Goal: Transaction & Acquisition: Purchase product/service

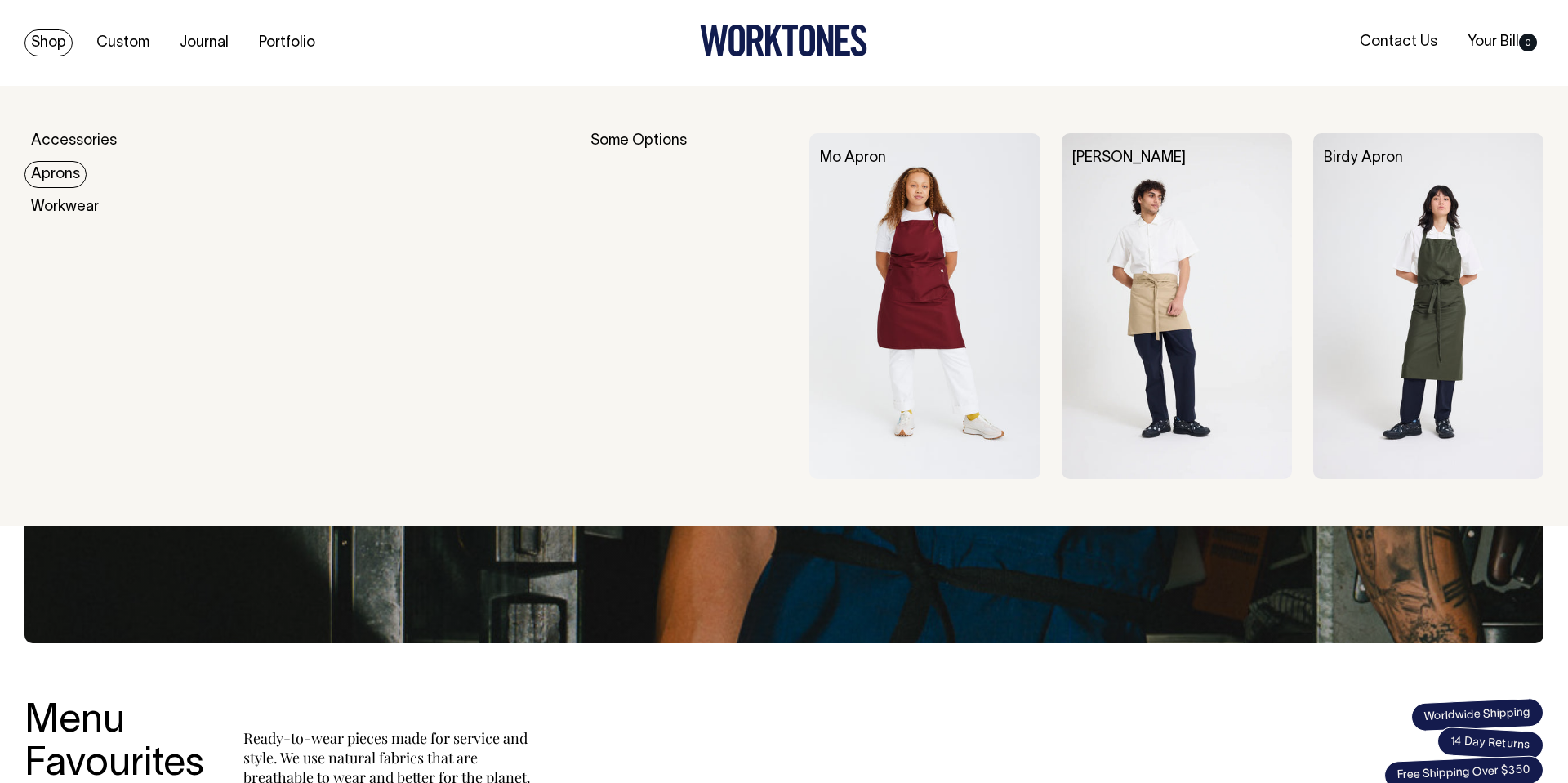
click at [40, 171] on link "Aprons" at bounding box center [56, 175] width 62 height 27
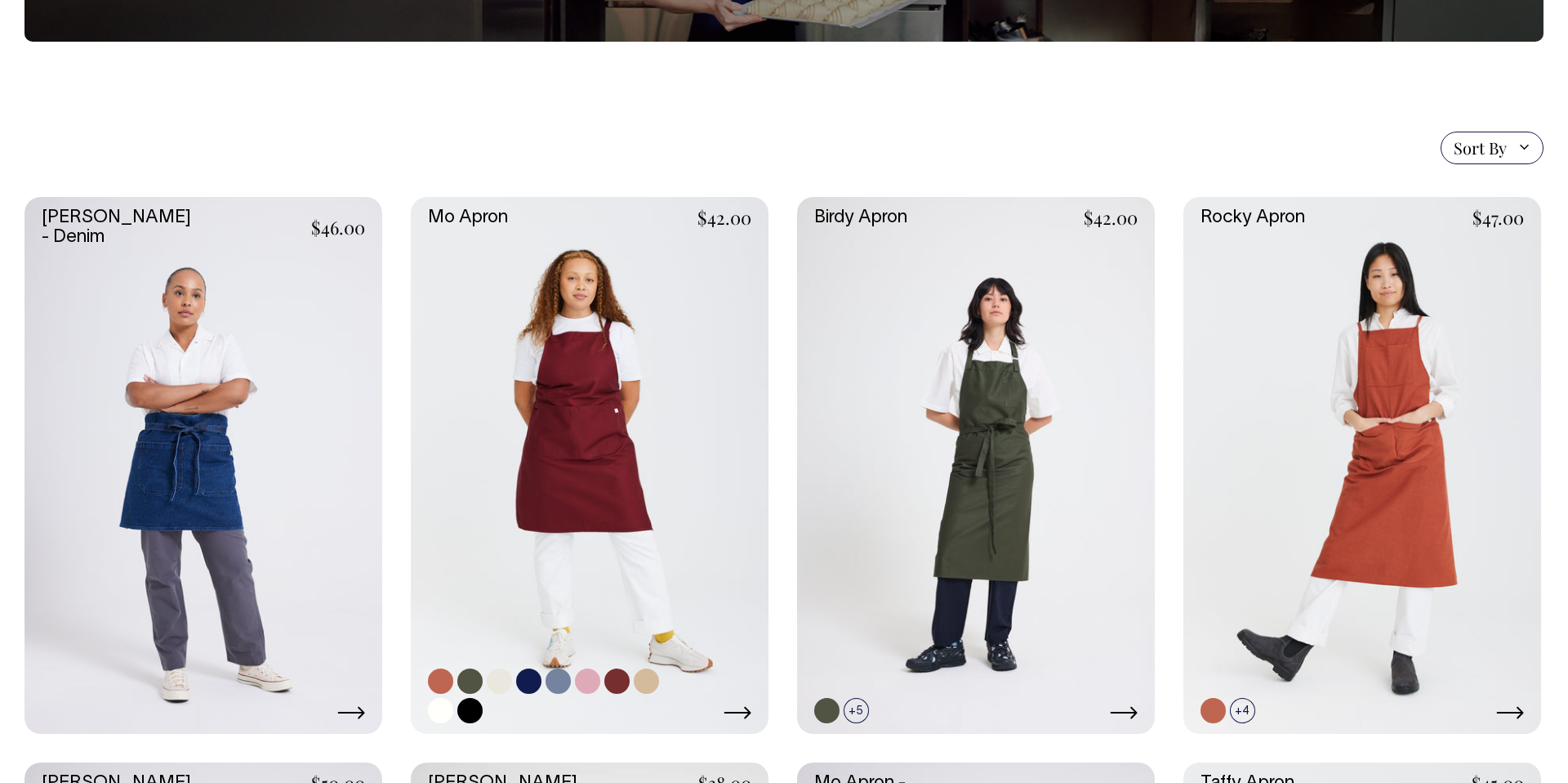
scroll to position [306, 0]
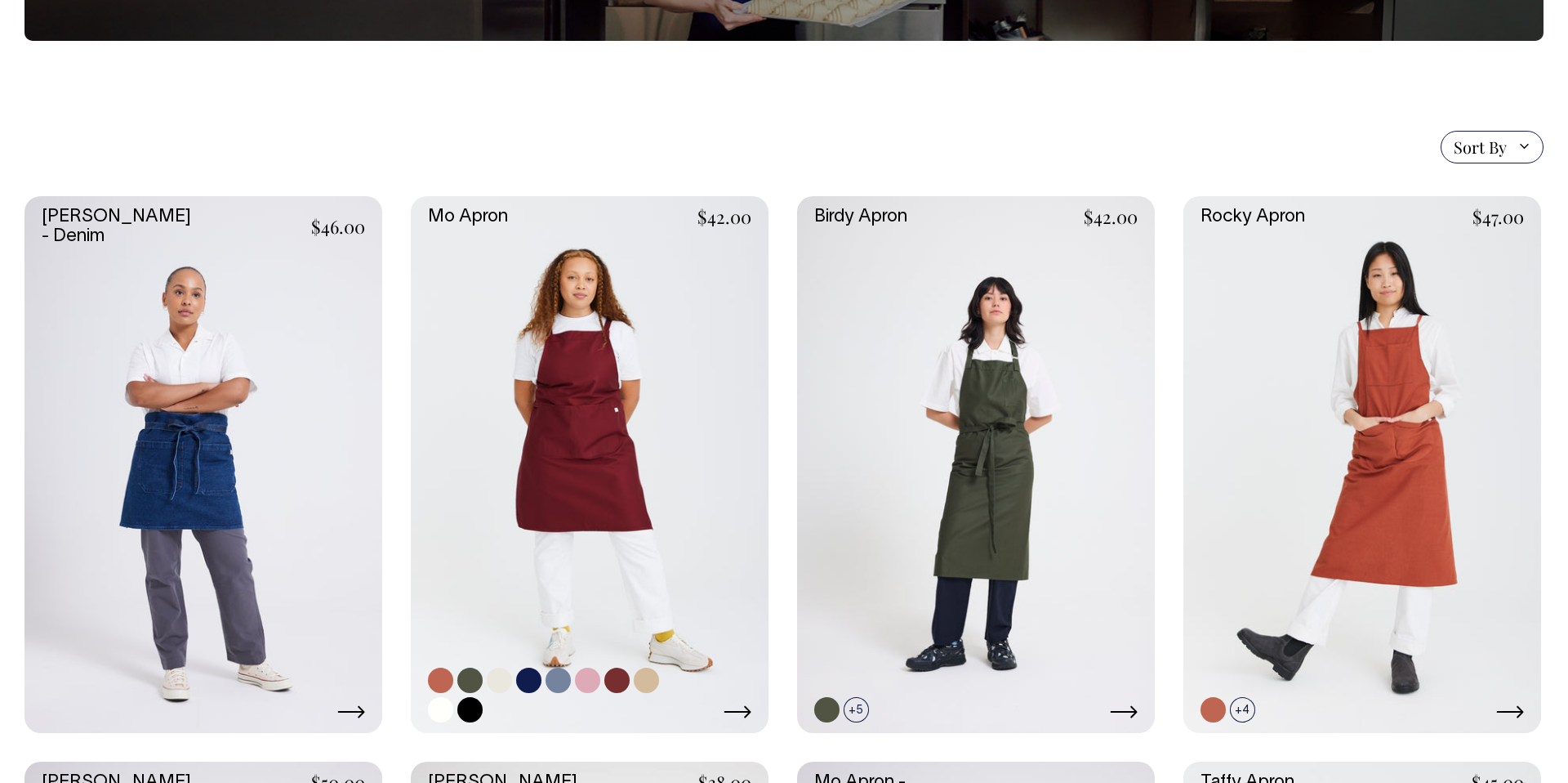
click at [622, 677] on link at bounding box center [617, 681] width 25 height 25
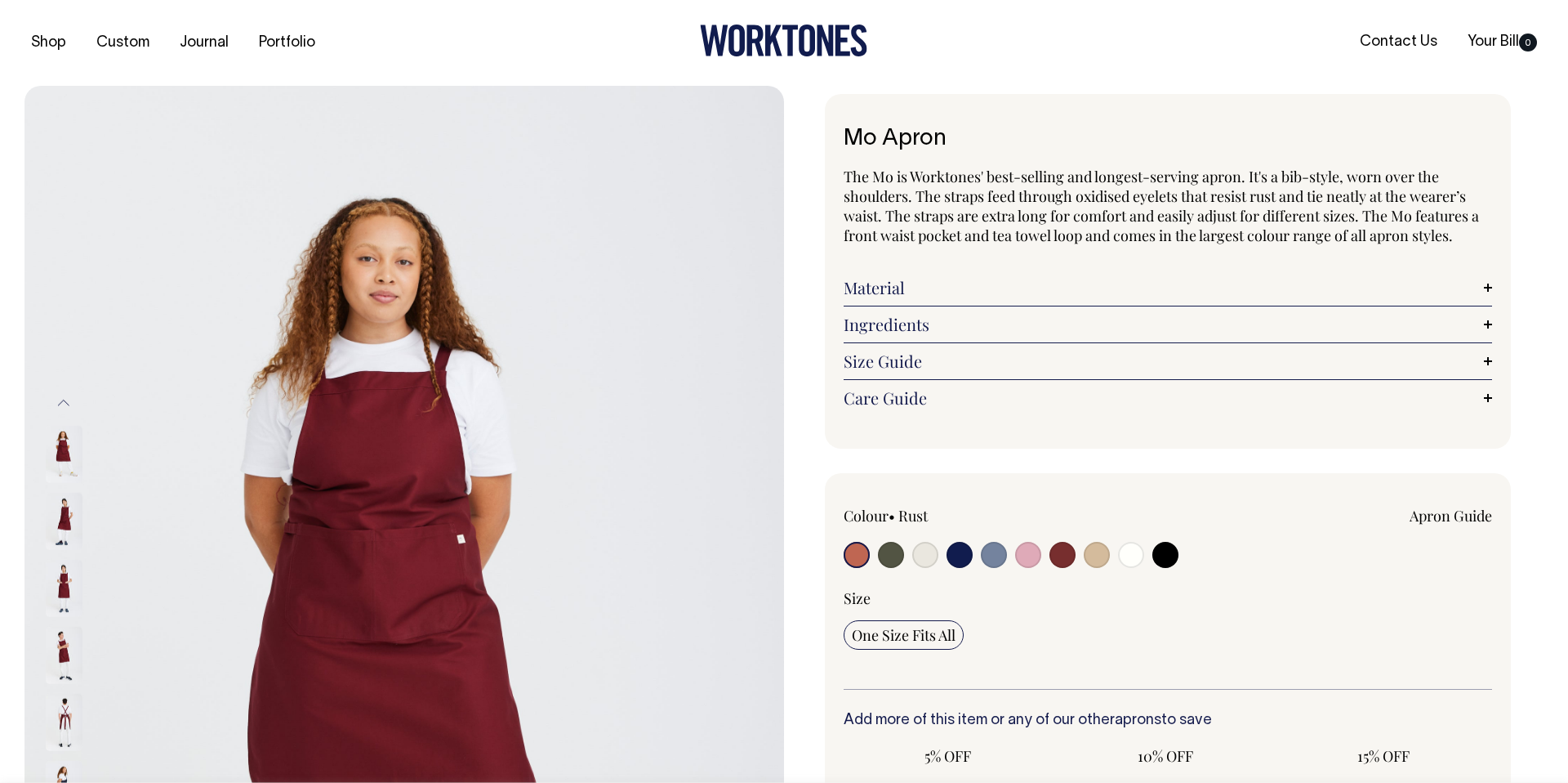
radio input "true"
select select "Burgundy"
click at [1063, 543] on input "radio" at bounding box center [1062, 554] width 26 height 26
click at [1061, 550] on input "radio" at bounding box center [1062, 554] width 26 height 26
